Goal: Check status: Check status

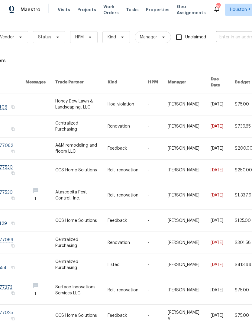
scroll to position [0, 41]
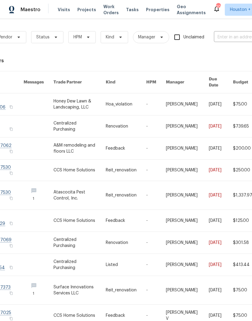
click at [229, 35] on input "text" at bounding box center [244, 37] width 61 height 9
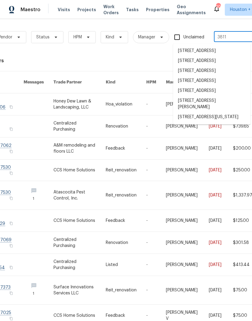
type input "3811 w"
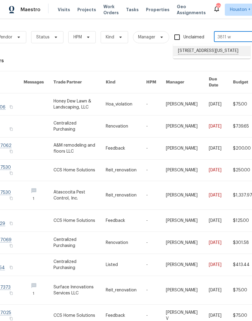
click at [216, 53] on li "[STREET_ADDRESS][US_STATE]" at bounding box center [211, 51] width 77 height 10
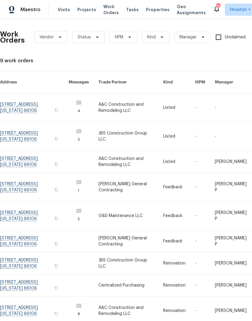
click at [114, 101] on link at bounding box center [131, 108] width 65 height 28
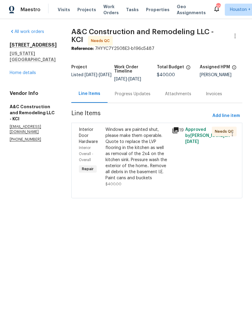
click at [15, 71] on link "Home details" at bounding box center [23, 73] width 26 height 4
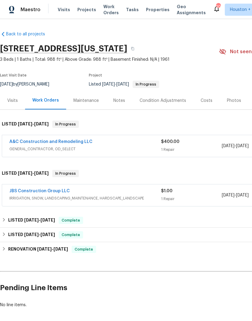
click at [17, 191] on link "JBS Construction Group LLC" at bounding box center [39, 191] width 61 height 4
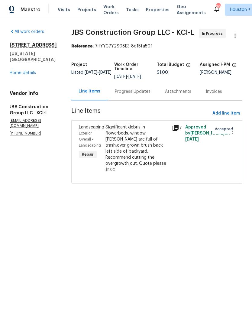
click at [15, 71] on link "Home details" at bounding box center [23, 73] width 26 height 4
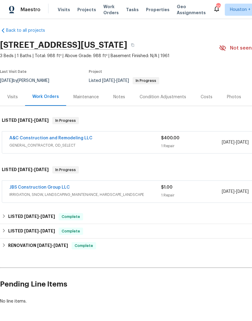
scroll to position [4, 0]
click at [24, 139] on link "A&C Construction and Remodeling LLC" at bounding box center [50, 138] width 83 height 4
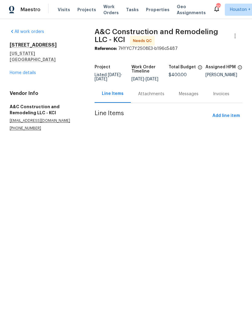
click at [148, 97] on div "Attachments" at bounding box center [151, 94] width 26 height 6
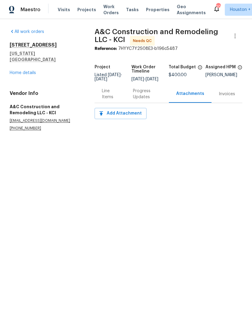
click at [15, 71] on link "Home details" at bounding box center [23, 73] width 26 height 4
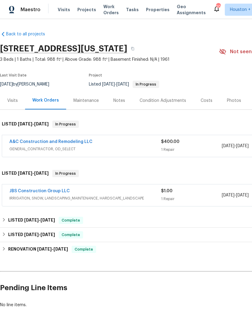
click at [114, 101] on div "Notes" at bounding box center [120, 101] width 12 height 6
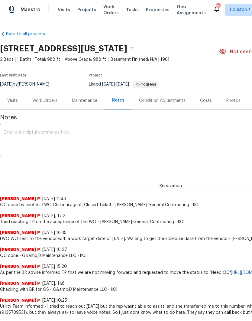
click at [40, 104] on div "Work Orders" at bounding box center [44, 101] width 25 height 6
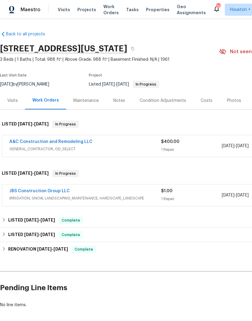
click at [25, 141] on link "A&C Construction and Remodeling LLC" at bounding box center [50, 142] width 83 height 4
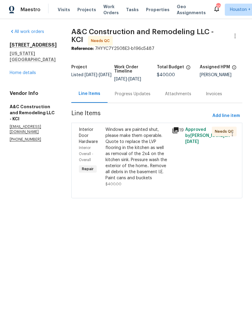
click at [153, 98] on div "Progress Updates" at bounding box center [133, 94] width 50 height 18
